Goal: Task Accomplishment & Management: Complete application form

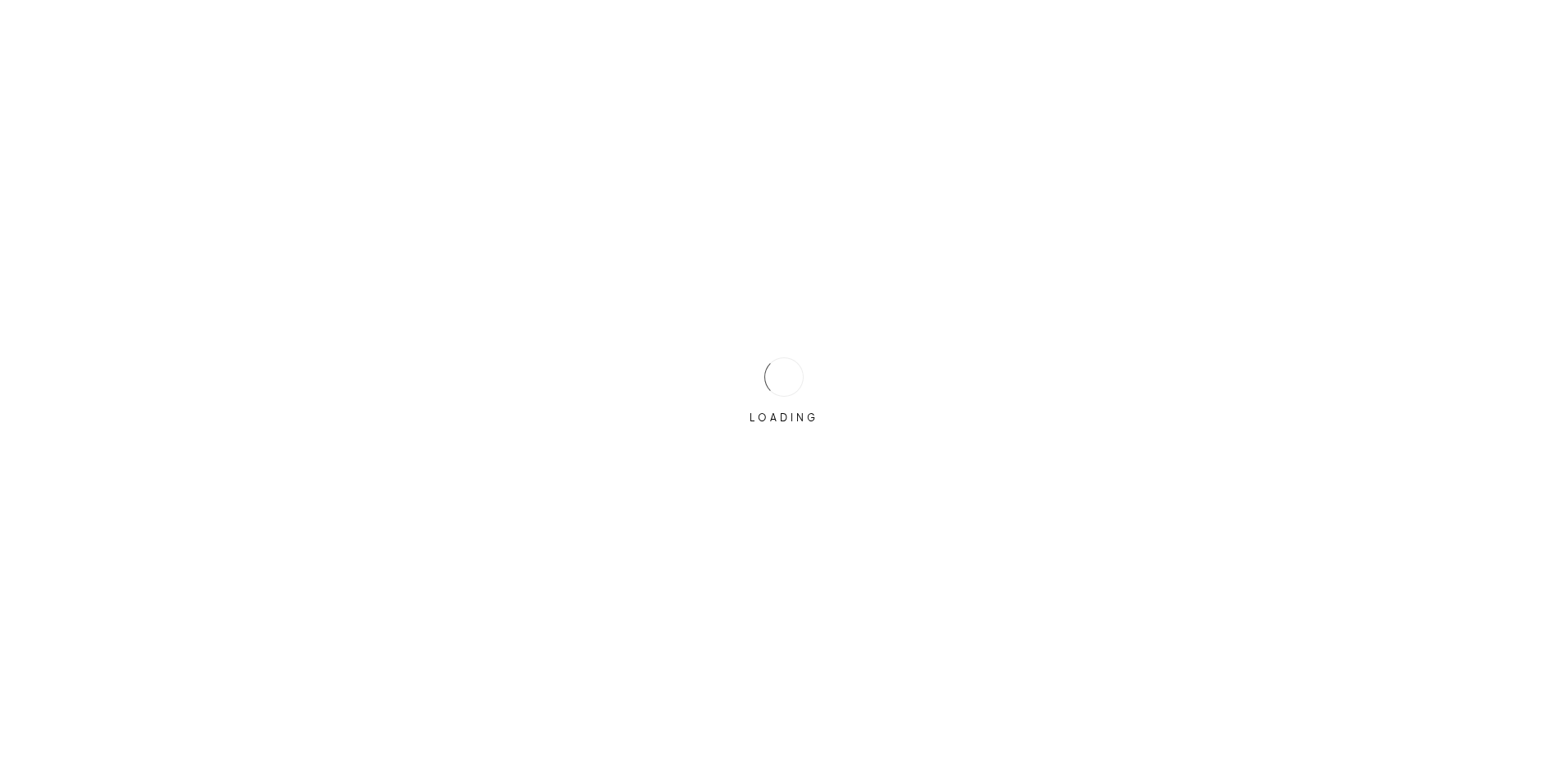
click at [788, 375] on div at bounding box center [784, 377] width 40 height 40
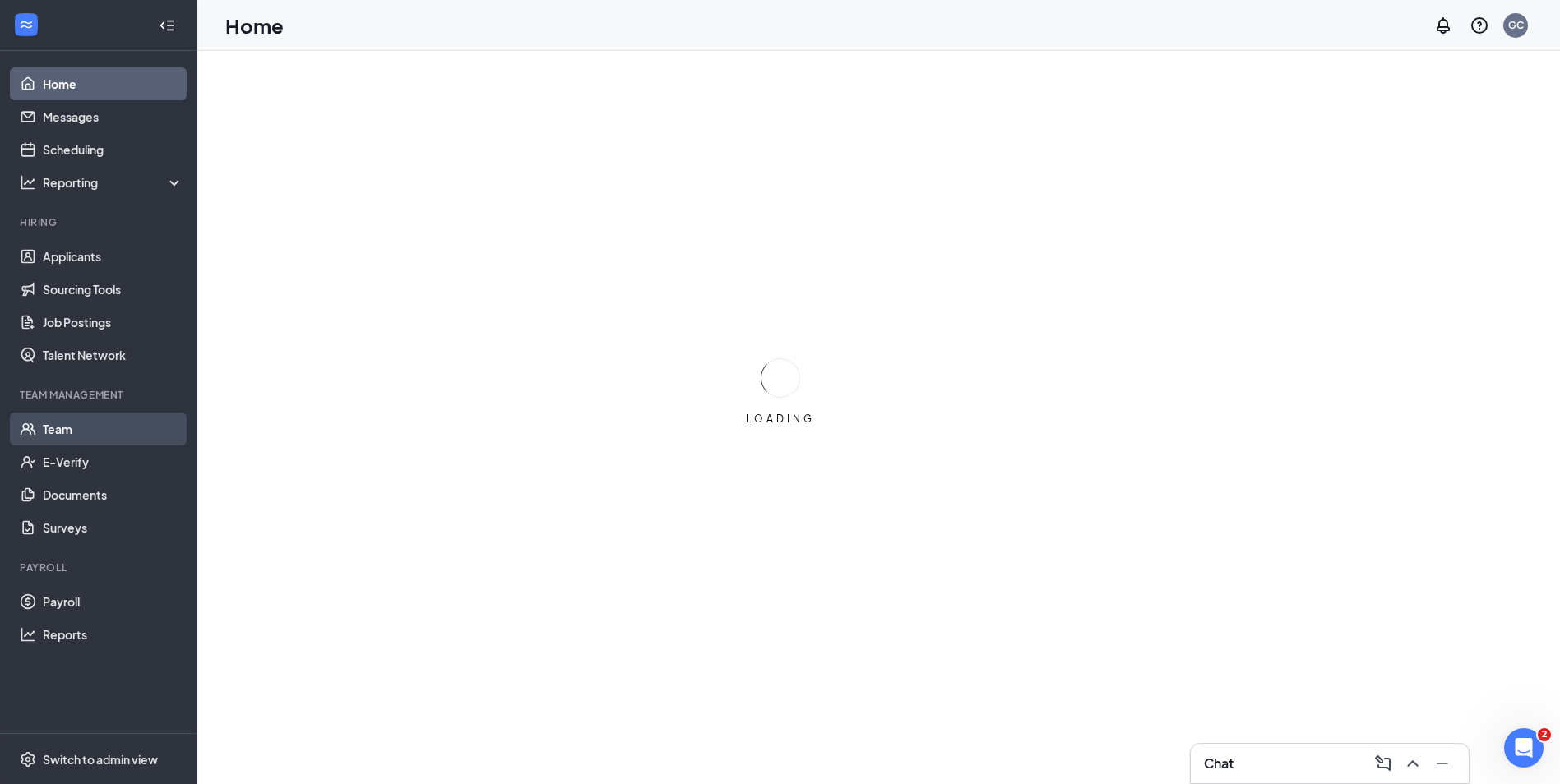
click at [96, 441] on link "Team" at bounding box center [113, 428] width 140 height 33
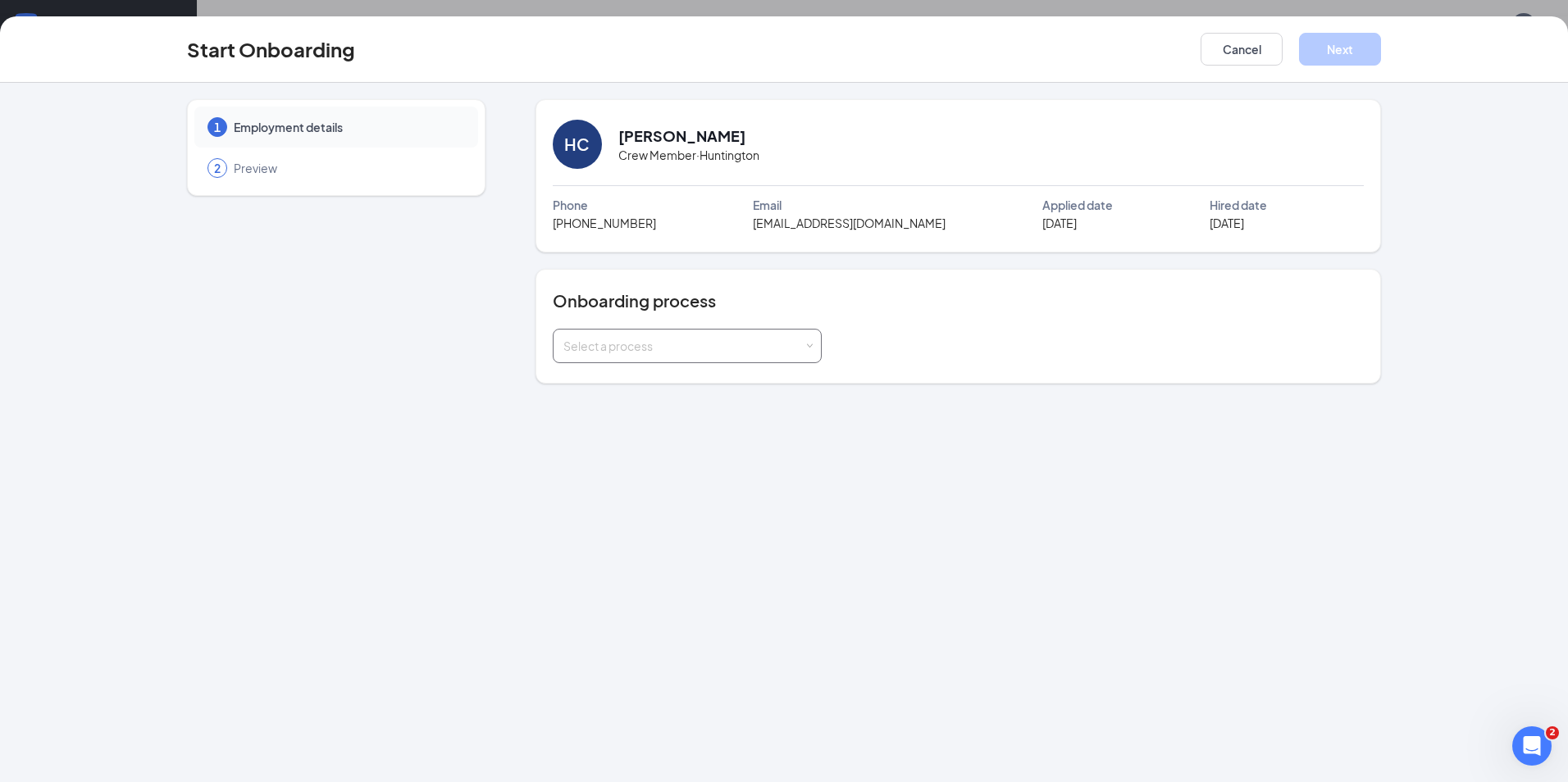
click at [685, 358] on div "Select a process" at bounding box center [687, 345] width 248 height 33
click at [652, 440] on span "Inshop Onboarding" at bounding box center [611, 440] width 105 height 15
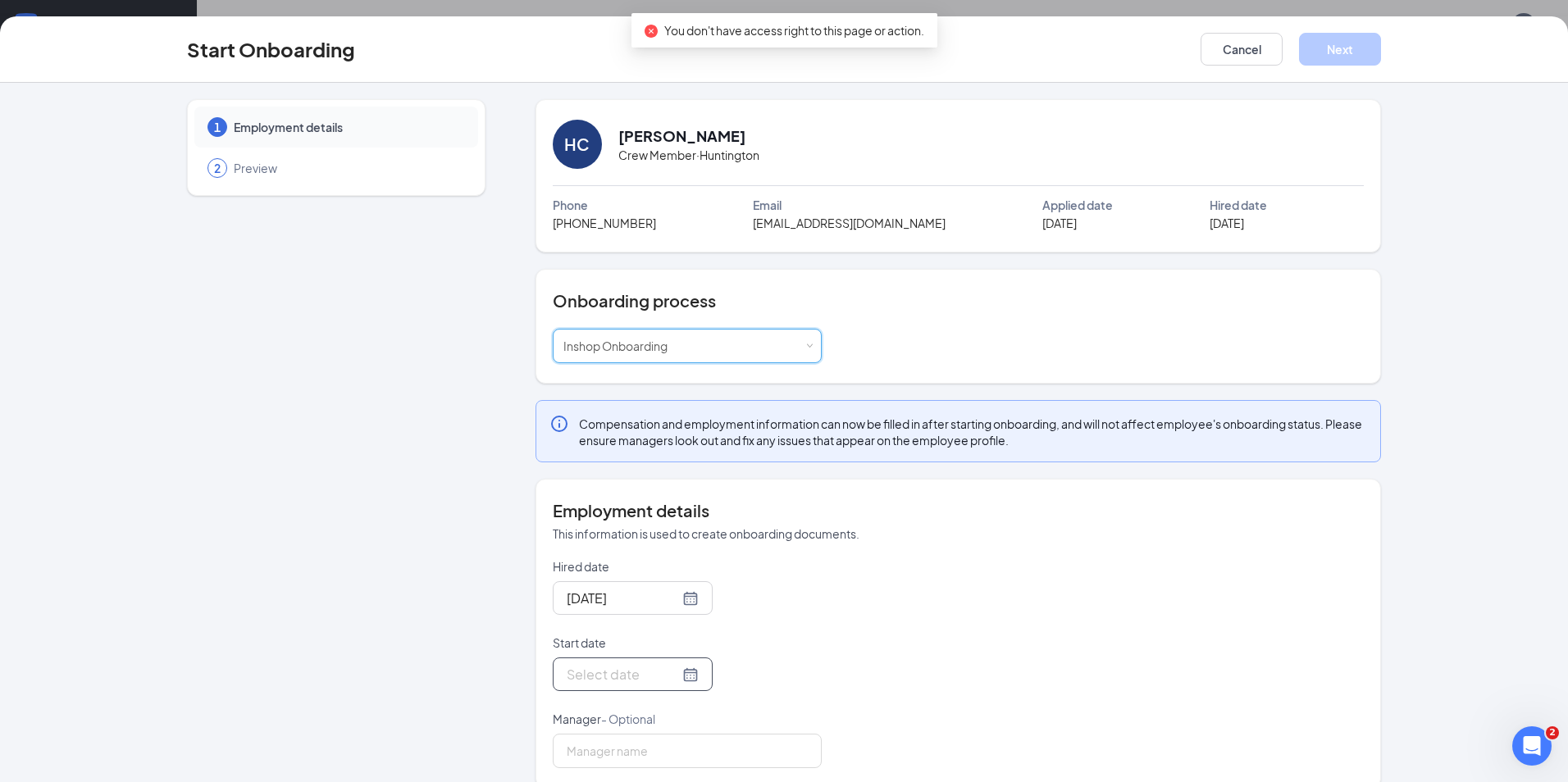
click at [607, 661] on div at bounding box center [633, 674] width 160 height 34
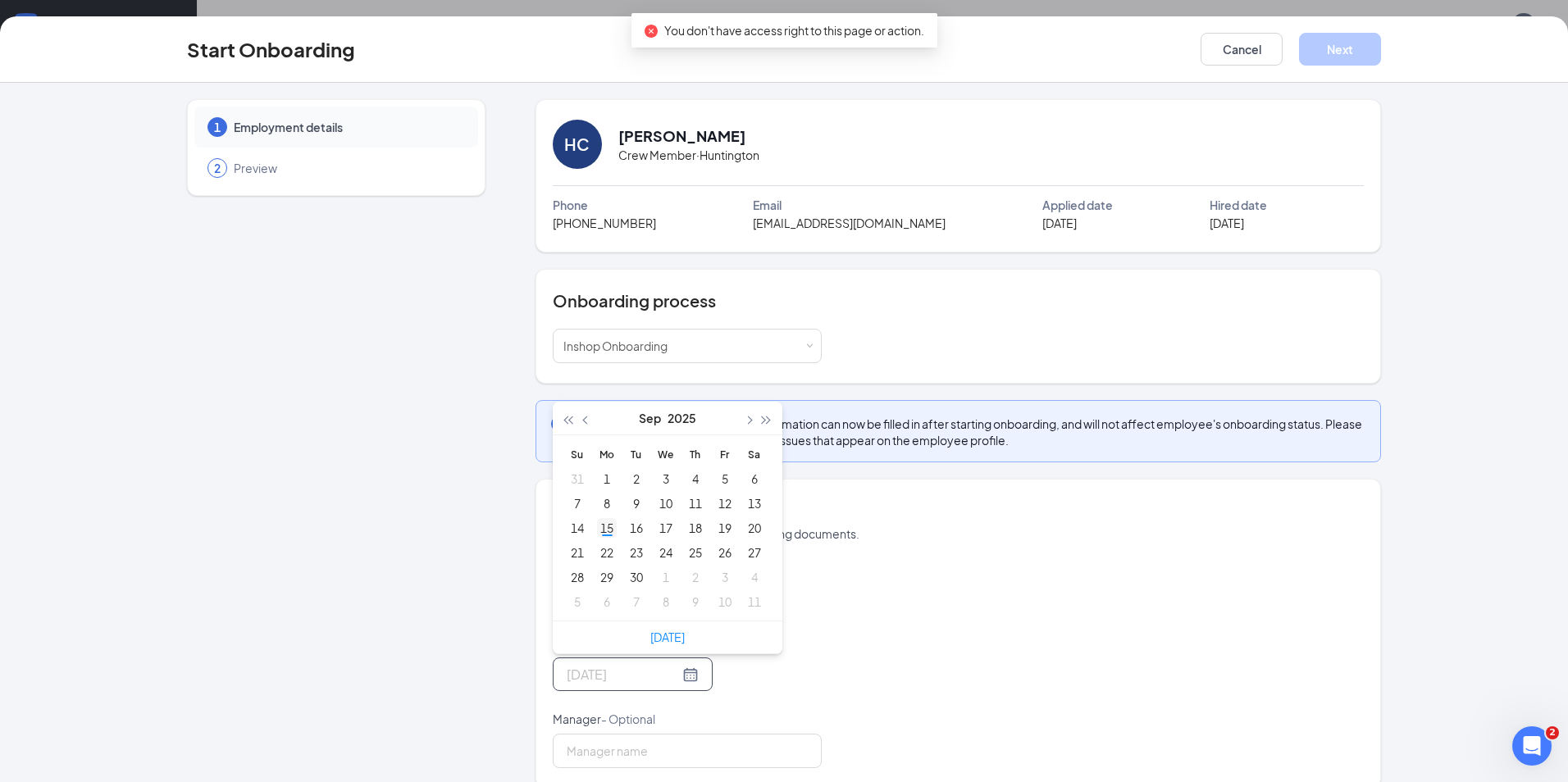
type input "Sep 15, 2025"
click at [614, 523] on td "15" at bounding box center [606, 528] width 30 height 24
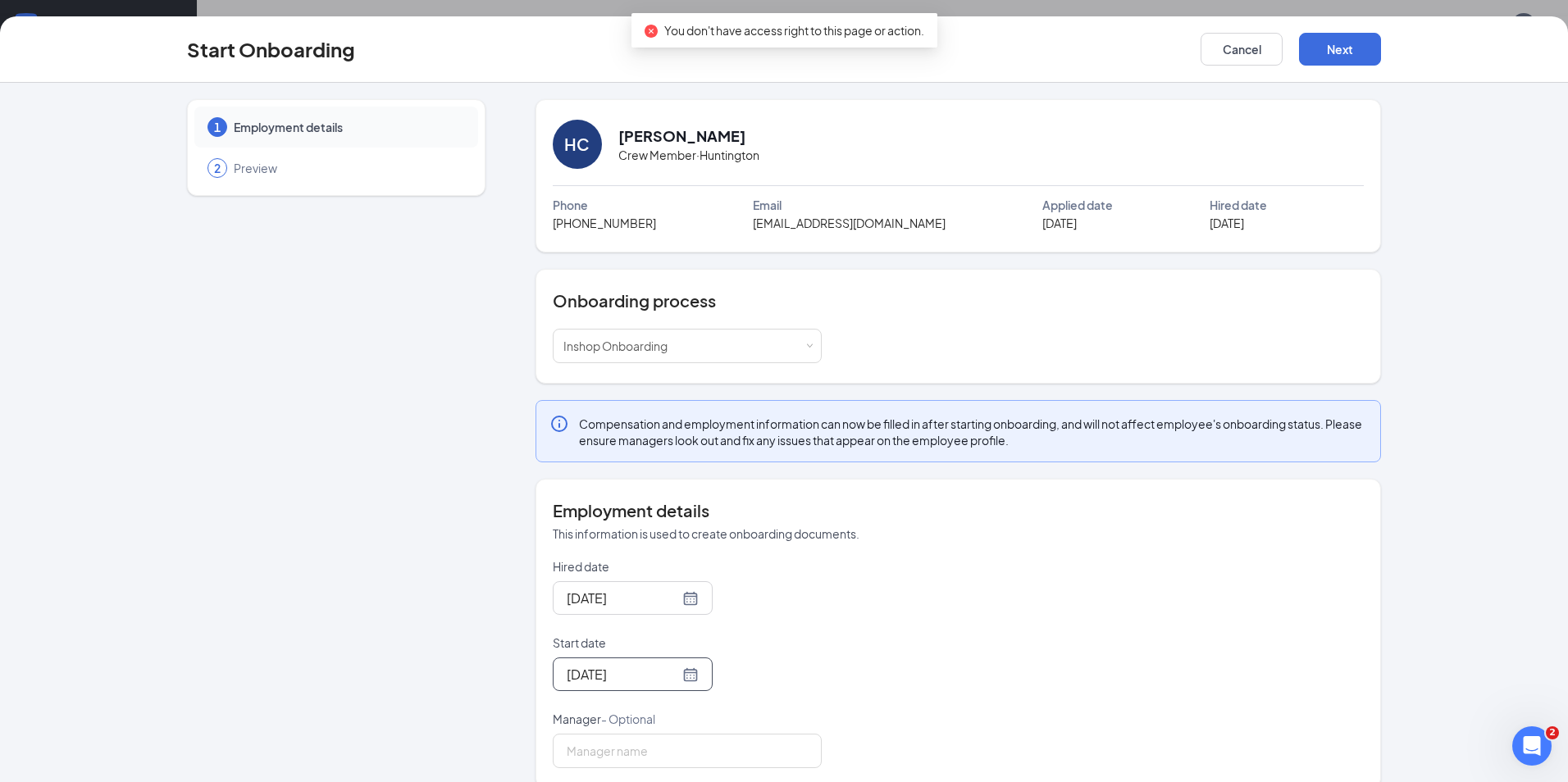
click at [1361, 30] on div "Start Onboarding Cancel Next" at bounding box center [784, 49] width 1568 height 67
click at [1361, 37] on button "Next" at bounding box center [1340, 49] width 82 height 33
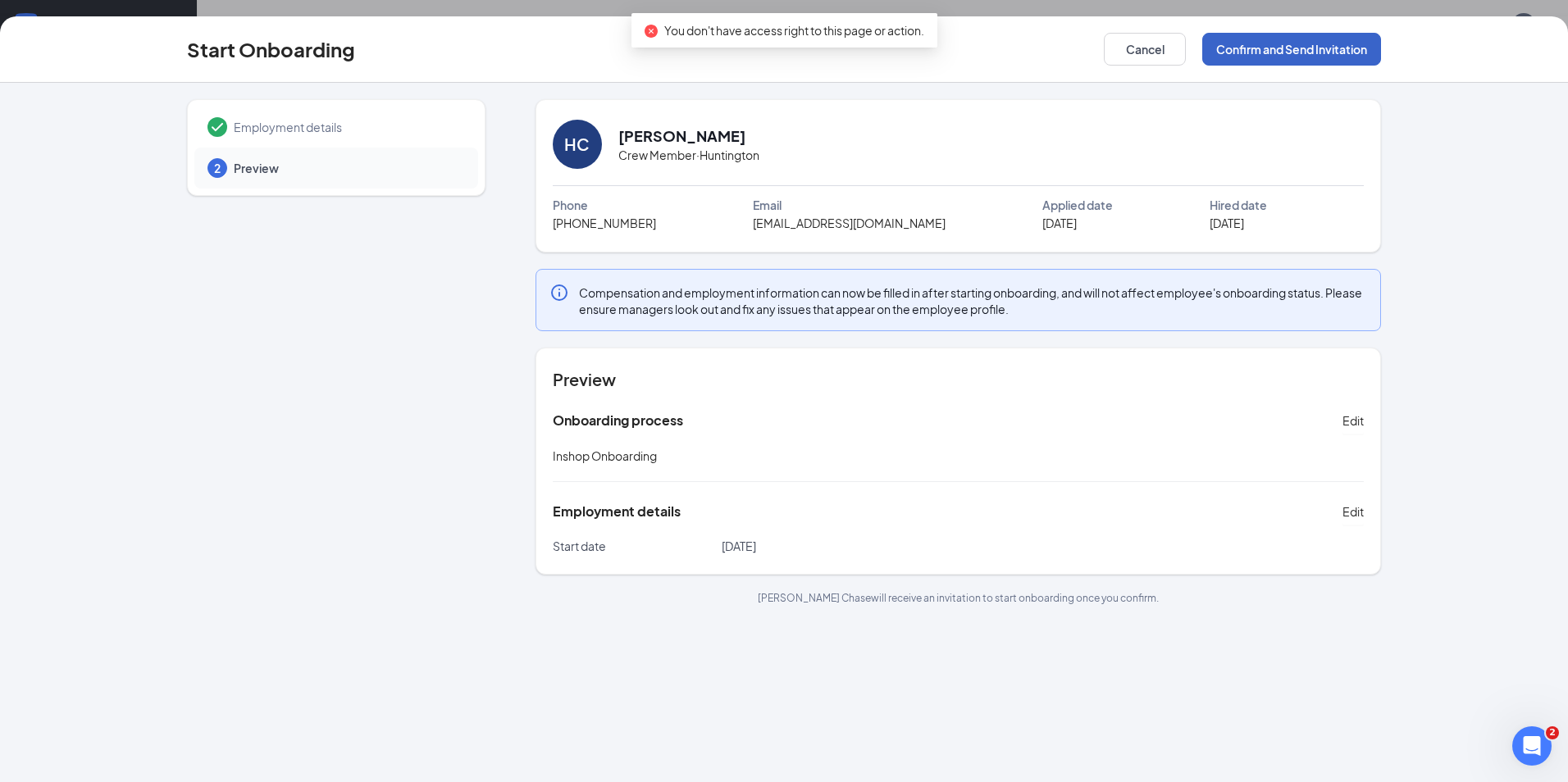
click at [1349, 56] on button "Confirm and Send Invitation" at bounding box center [1291, 49] width 179 height 33
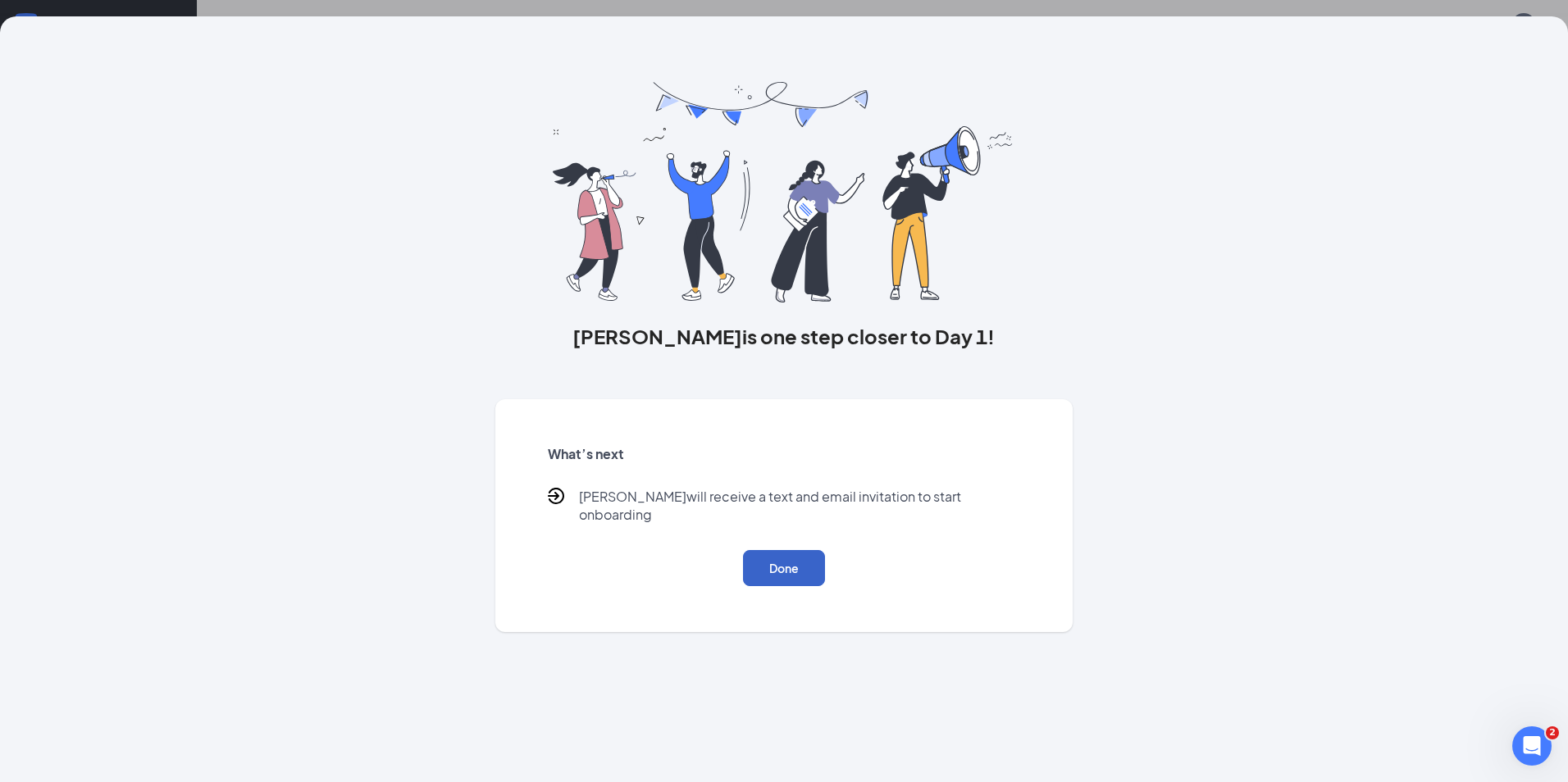
click at [790, 550] on button "Done" at bounding box center [784, 568] width 82 height 36
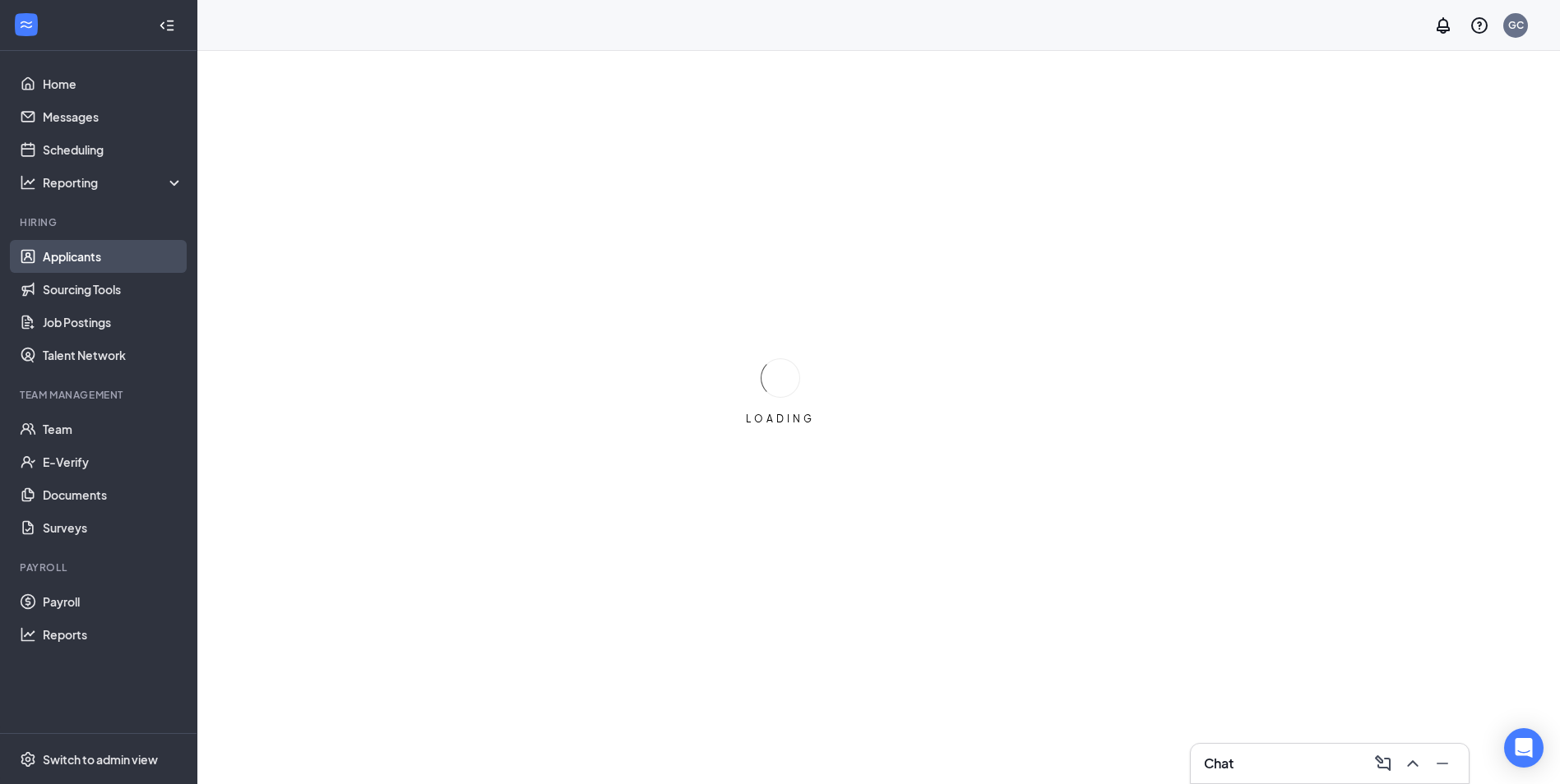
click at [107, 261] on link "Applicants" at bounding box center [113, 256] width 140 height 33
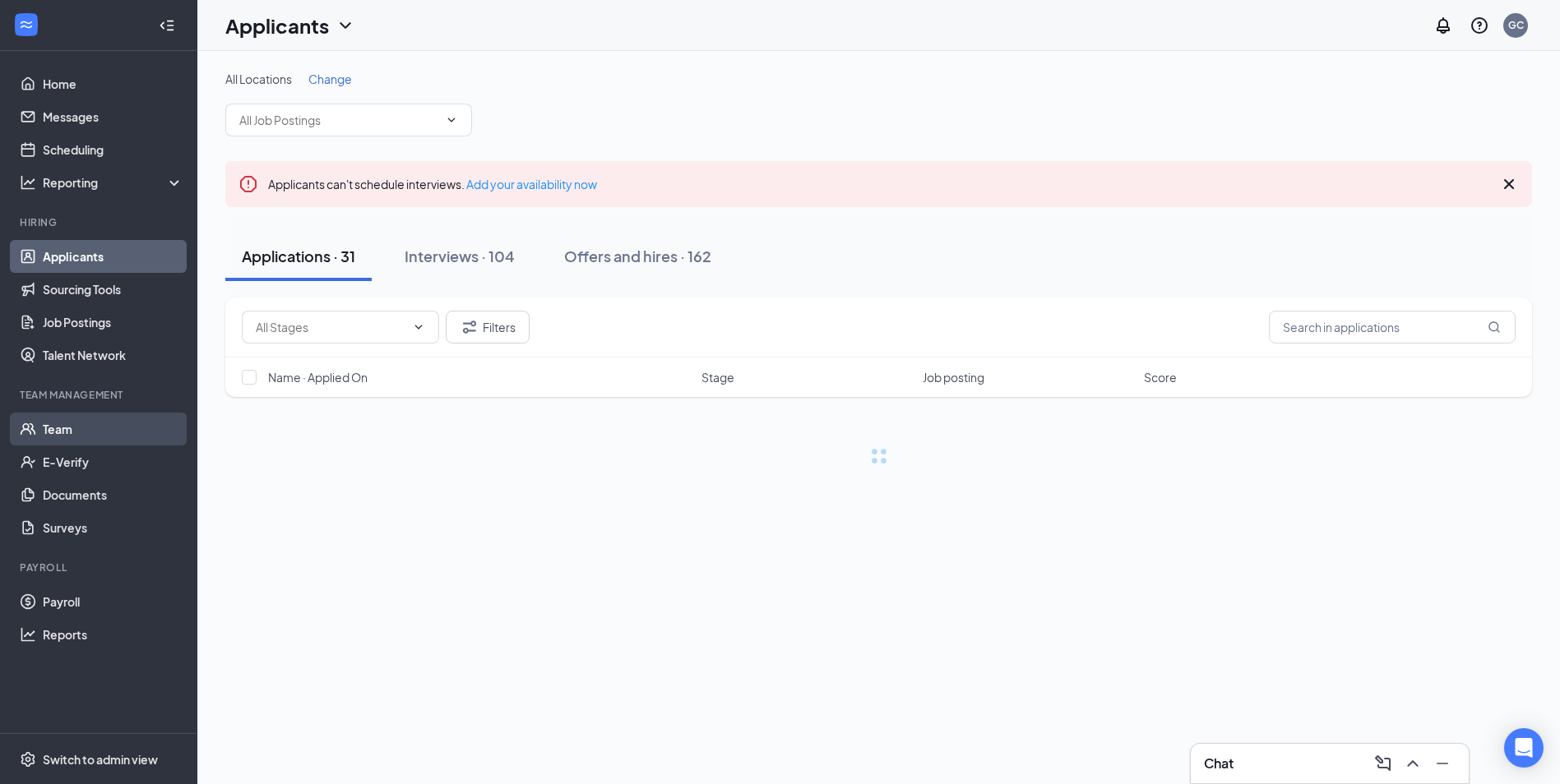
click at [54, 433] on link "Team" at bounding box center [113, 428] width 140 height 33
